Goal: Information Seeking & Learning: Understand process/instructions

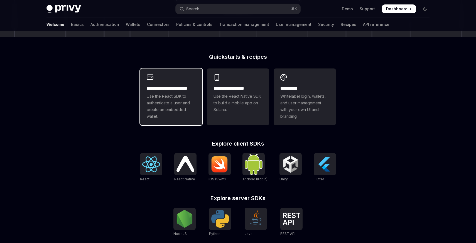
scroll to position [200, 0]
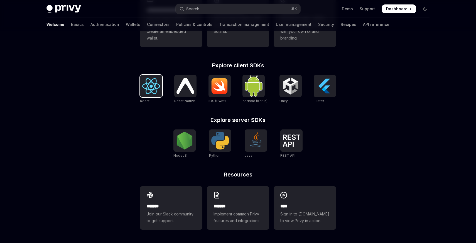
click at [152, 92] on img at bounding box center [151, 86] width 18 height 16
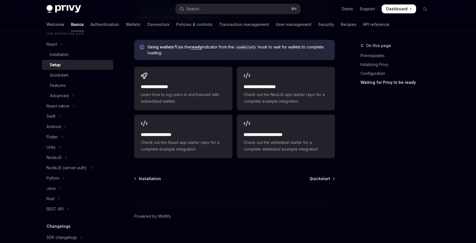
scroll to position [720, 0]
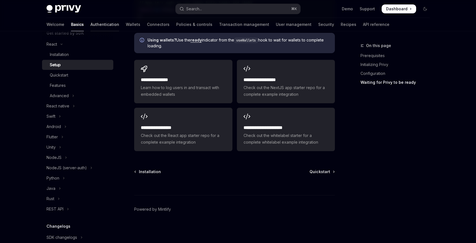
click at [90, 24] on link "Authentication" at bounding box center [104, 24] width 29 height 13
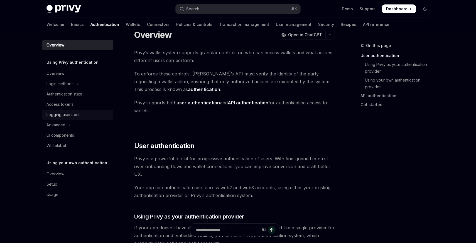
scroll to position [14, 0]
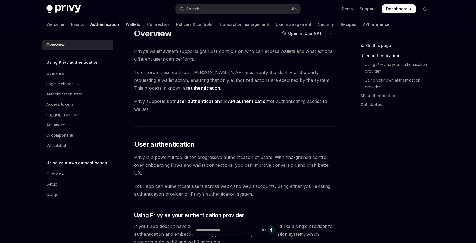
click at [126, 22] on link "Wallets" at bounding box center [133, 24] width 14 height 13
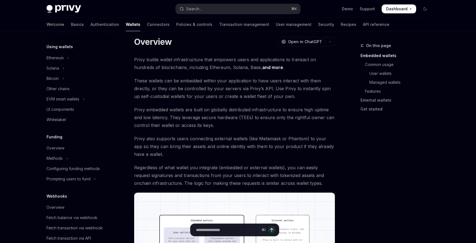
scroll to position [242, 0]
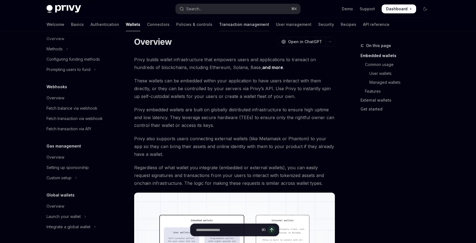
click at [225, 24] on link "Transaction management" at bounding box center [244, 24] width 50 height 13
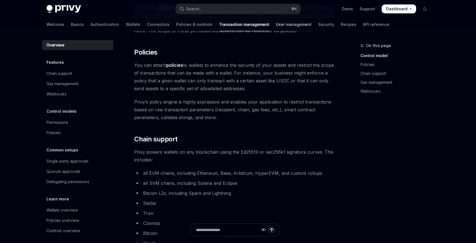
click at [276, 23] on link "User management" at bounding box center [294, 24] width 36 height 13
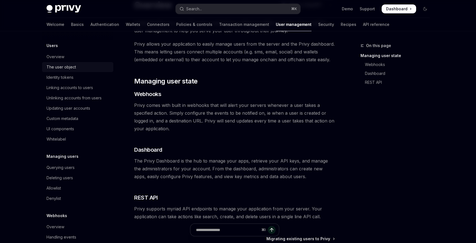
scroll to position [63, 0]
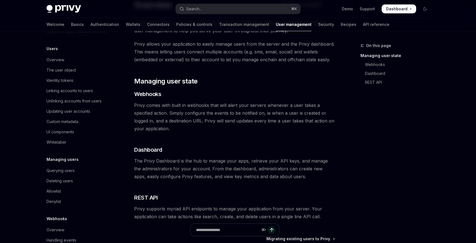
click at [355, 26] on div "Welcome Basics Authentication Wallets Connectors Policies & controls Transactio…" at bounding box center [238, 24] width 410 height 13
click at [363, 25] on link "API reference" at bounding box center [376, 24] width 26 height 13
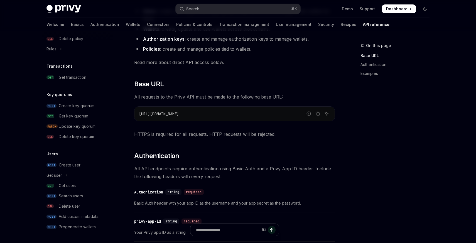
scroll to position [102, 0]
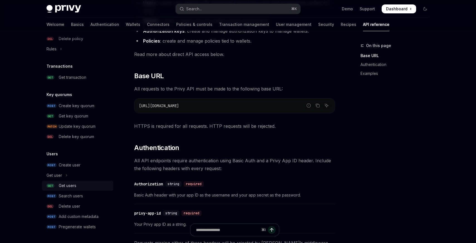
click at [66, 185] on div "Get users" at bounding box center [68, 185] width 18 height 7
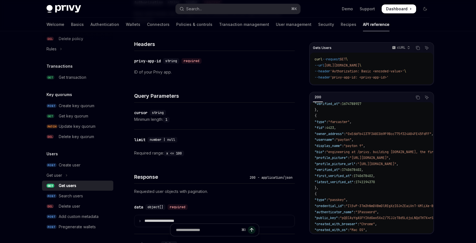
scroll to position [74, 0]
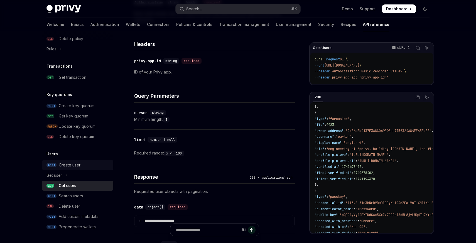
click at [76, 164] on div "Create user" at bounding box center [70, 165] width 22 height 7
type textarea "*"
